Goal: Transaction & Acquisition: Purchase product/service

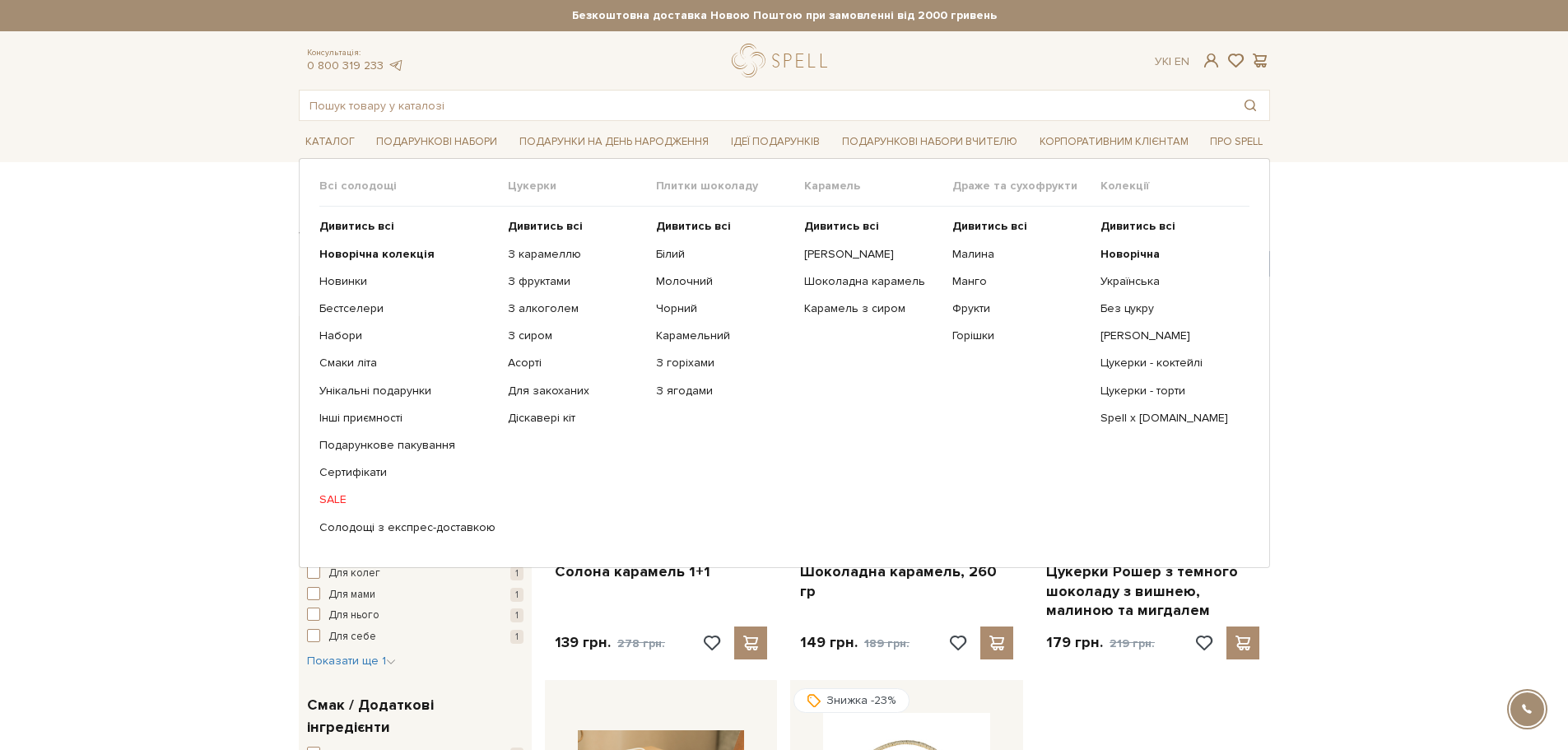
click at [333, 499] on link "SALE" at bounding box center [407, 500] width 176 height 15
